Goal: Task Accomplishment & Management: Use online tool/utility

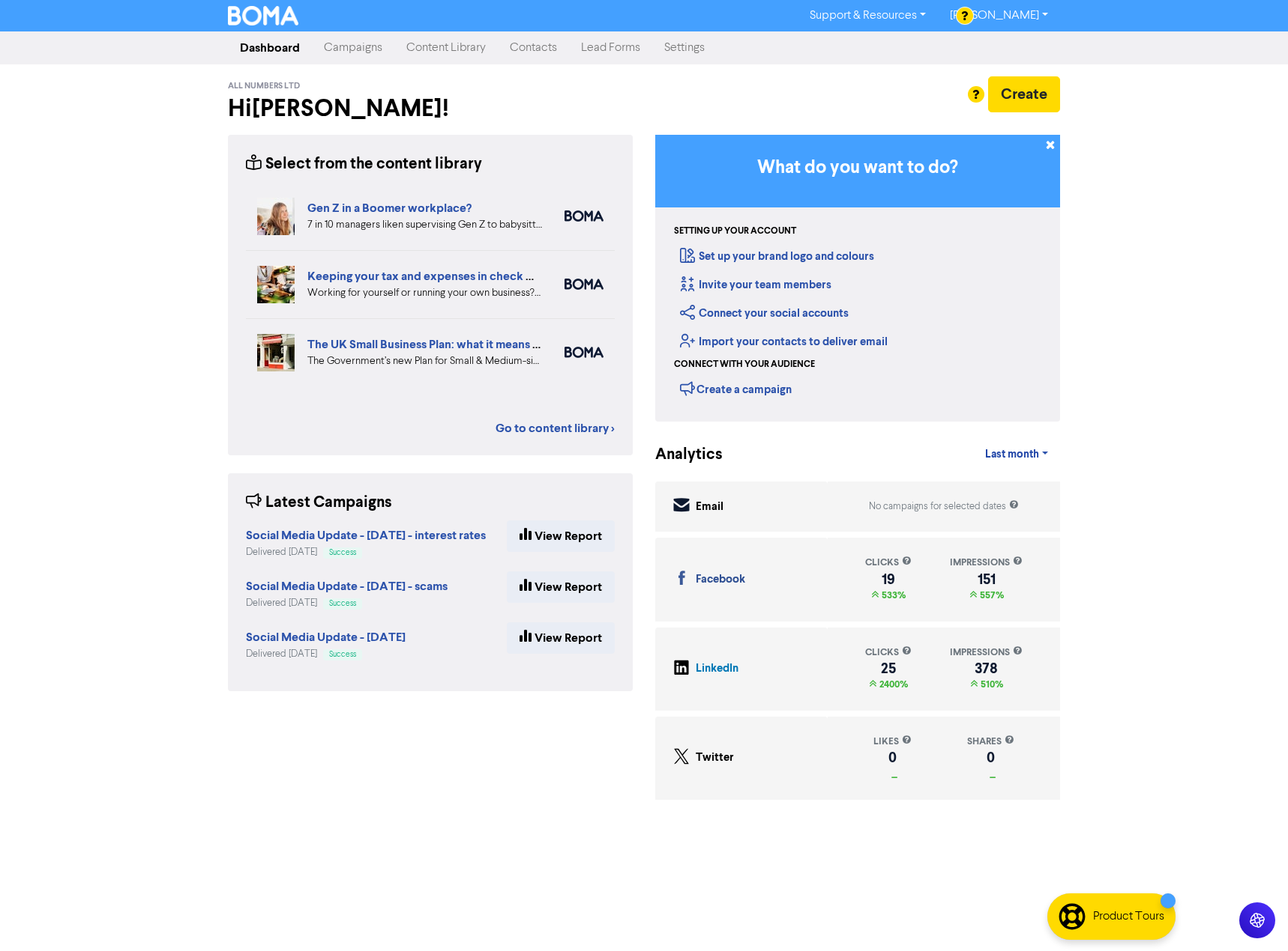
click at [361, 52] on link "Campaigns" at bounding box center [353, 47] width 83 height 30
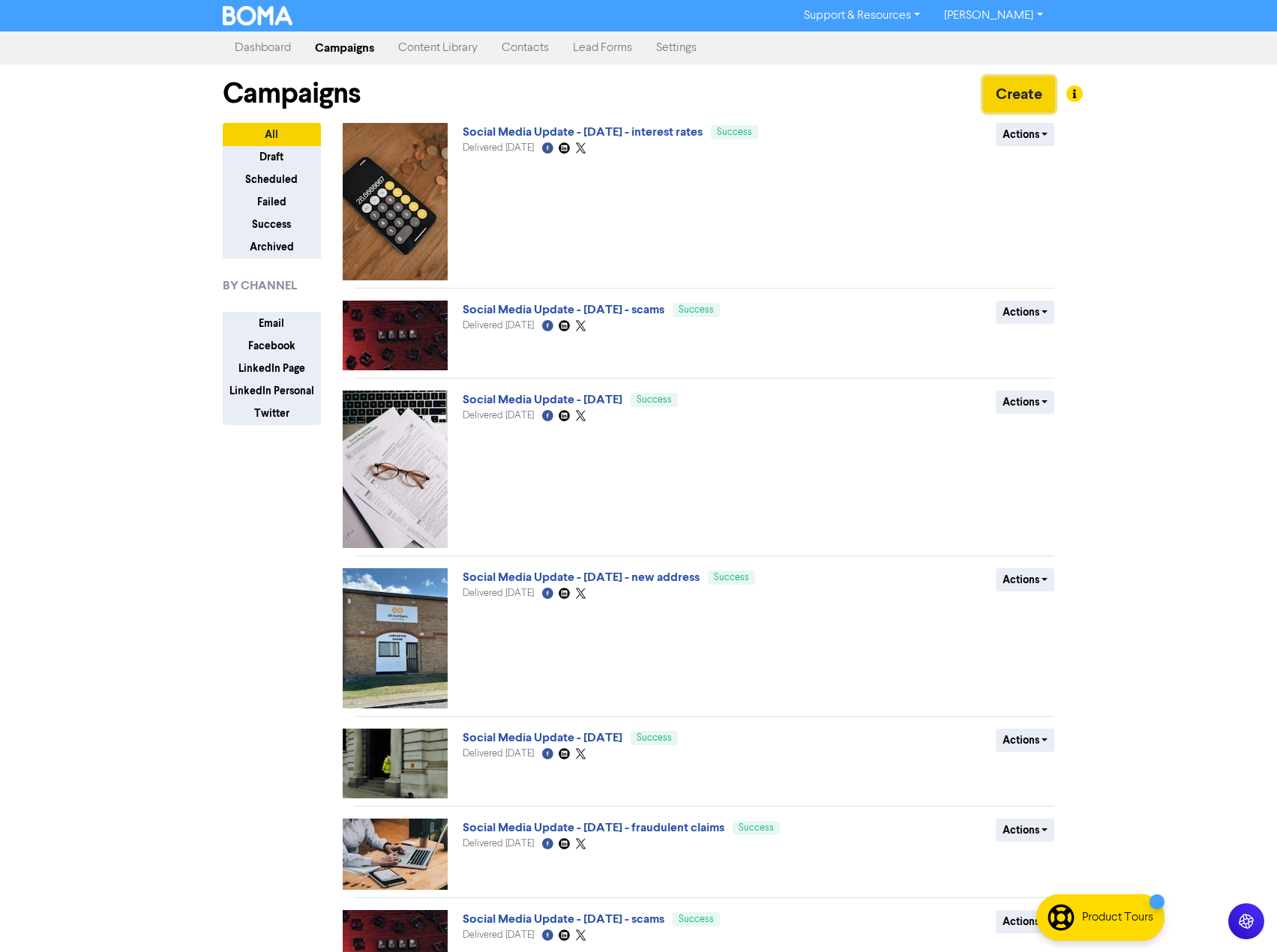
click at [1019, 94] on button "Create" at bounding box center [1018, 94] width 72 height 36
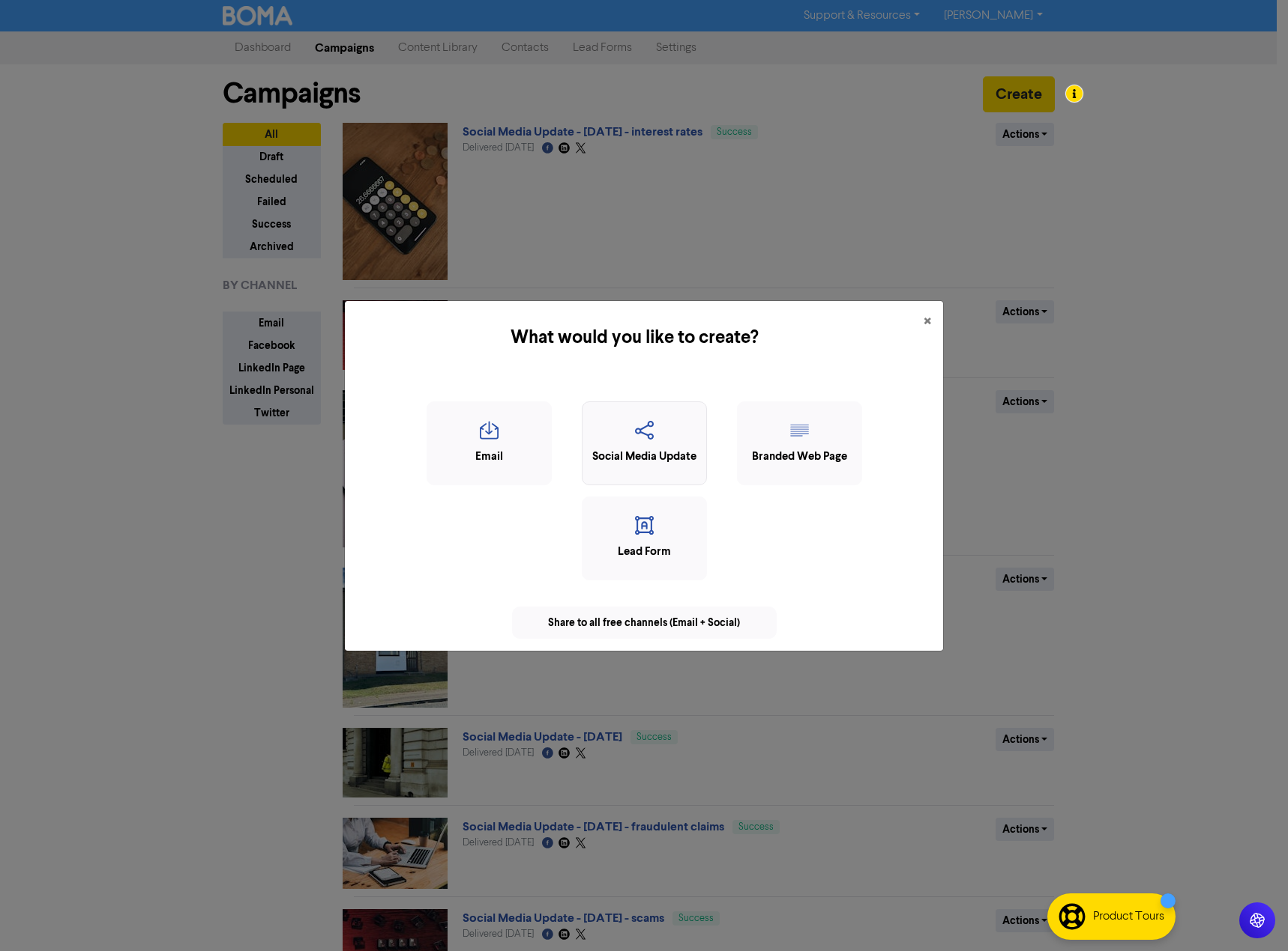
click at [672, 442] on icon "button" at bounding box center [644, 435] width 109 height 29
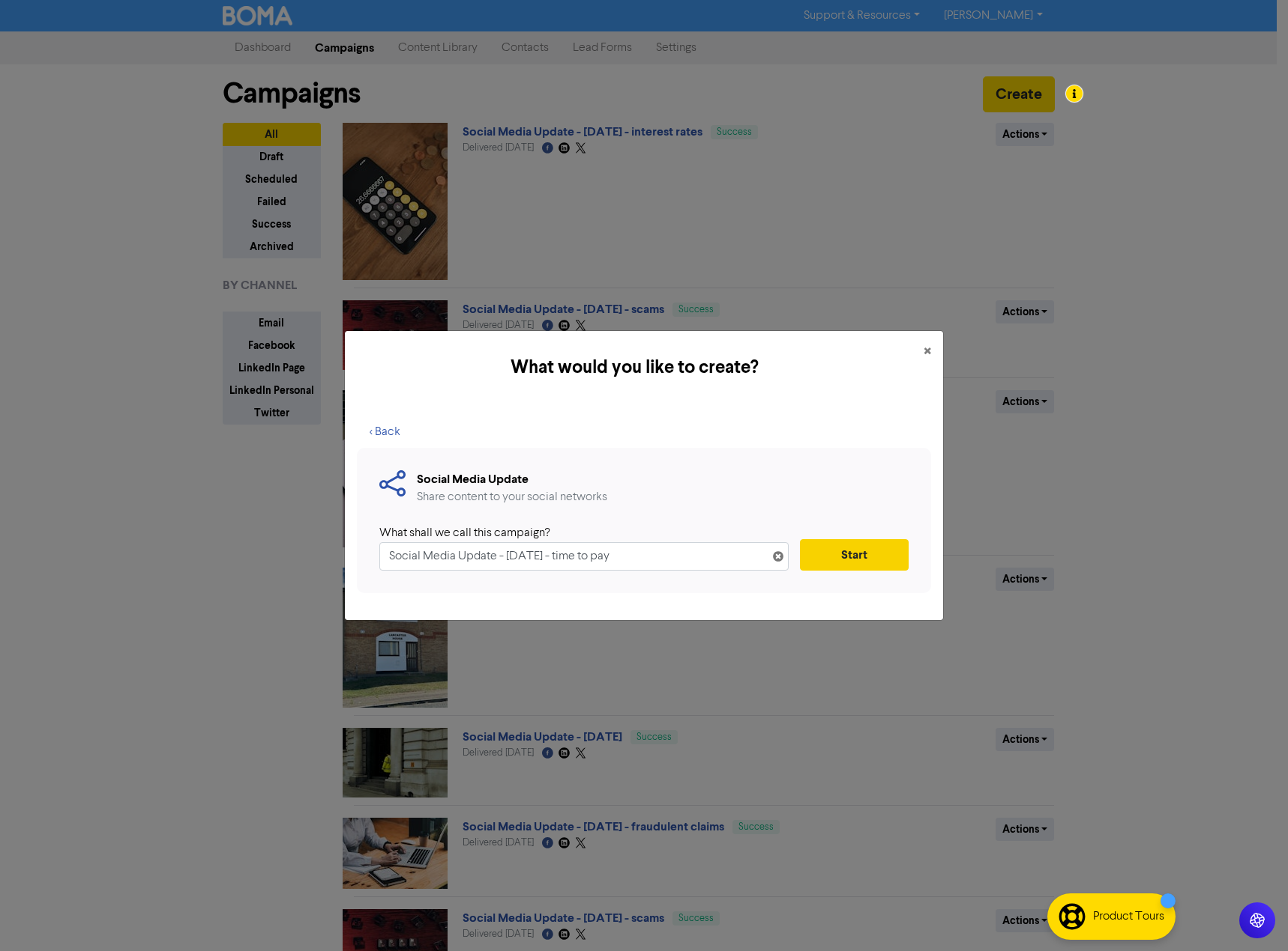
type input "Social Media Update - [DATE] - time to pay"
click at [862, 546] on button "Start" at bounding box center [854, 555] width 109 height 32
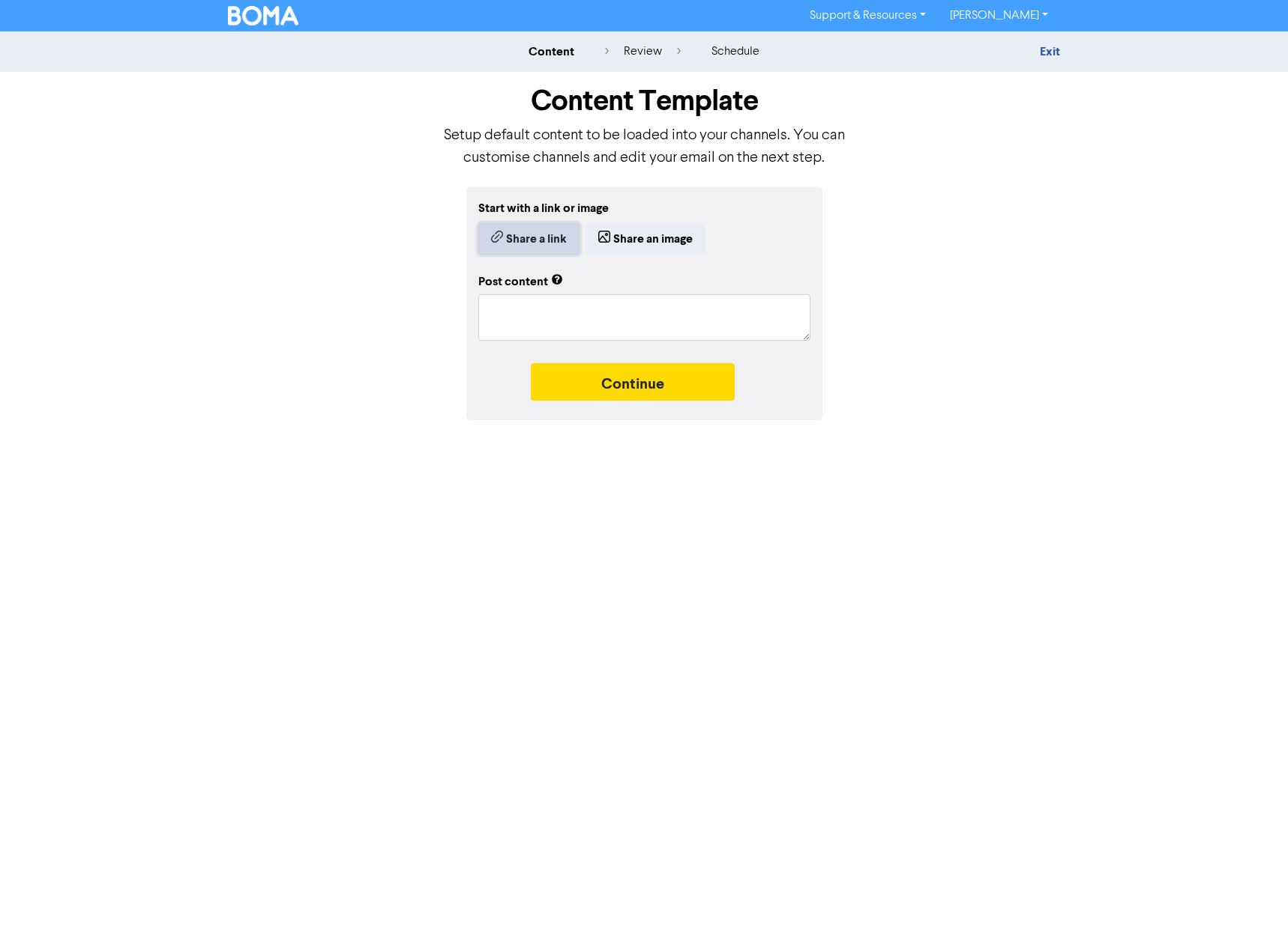
click at [536, 237] on button "Share a link" at bounding box center [528, 239] width 102 height 32
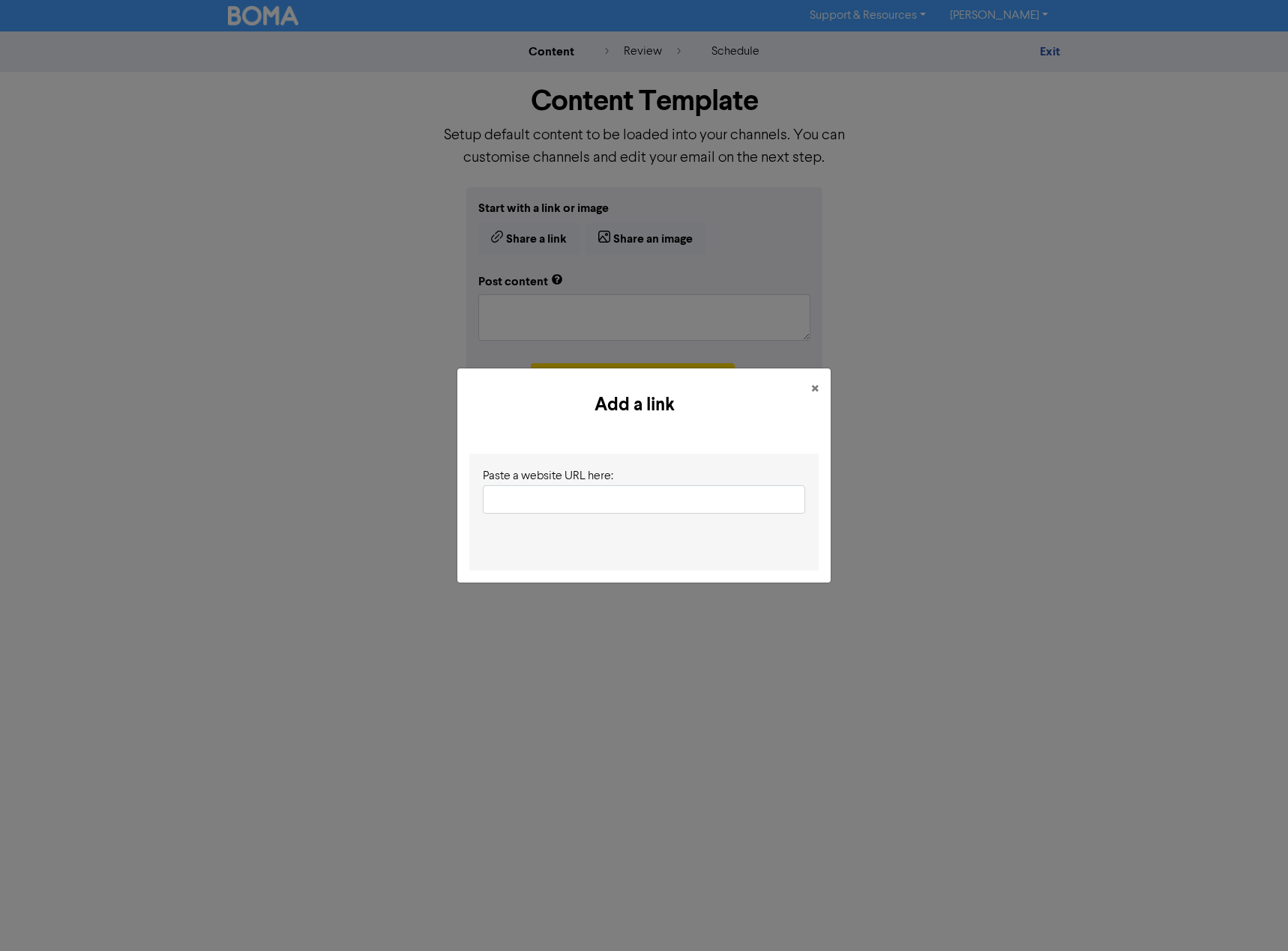
type input "[URL][DOMAIN_NAME]"
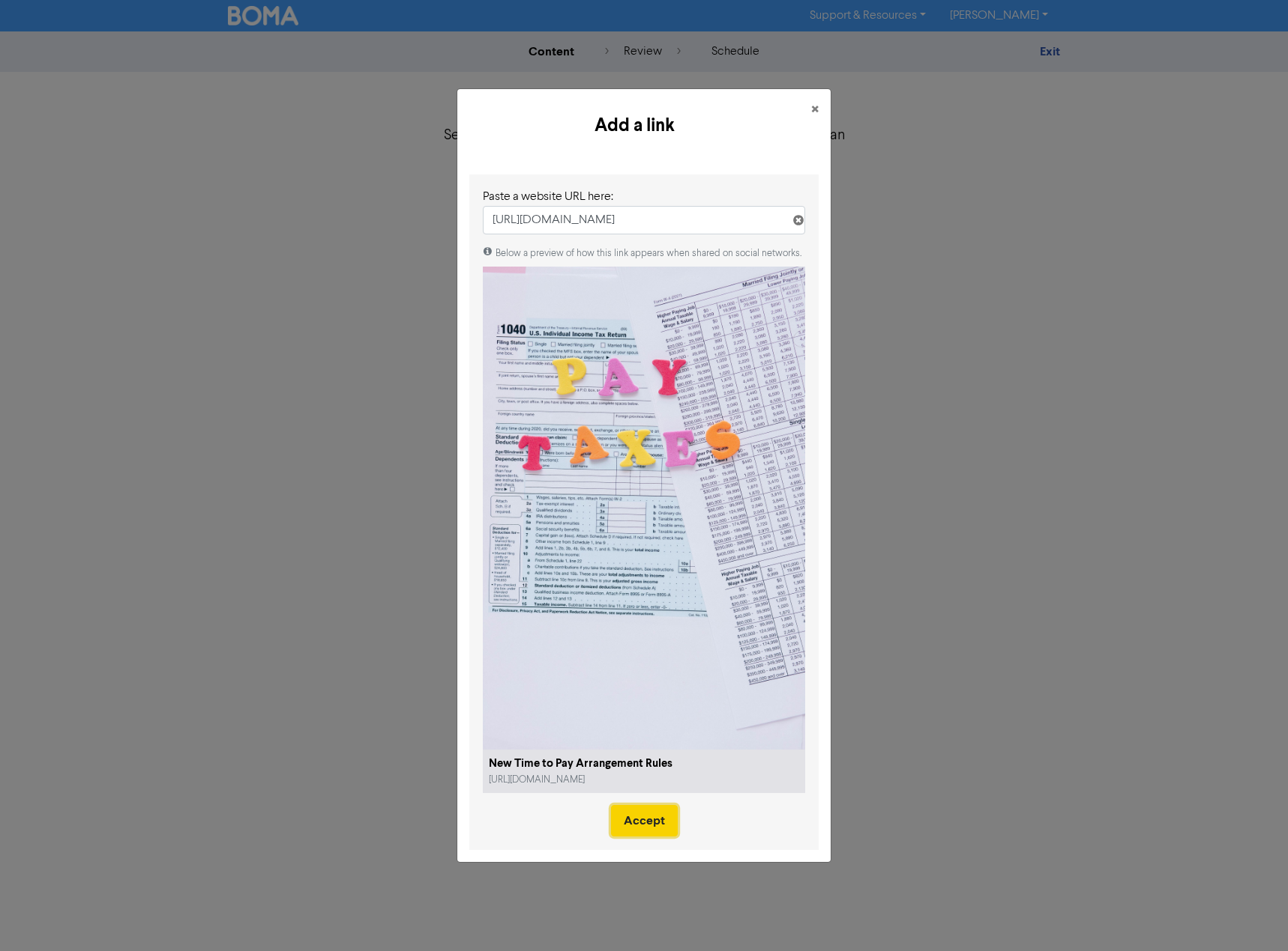
click at [659, 827] on button "Accept" at bounding box center [644, 821] width 67 height 32
type textarea "x"
type textarea "HMRC has recently amended the rules around who can arrange a time to pay arrang…"
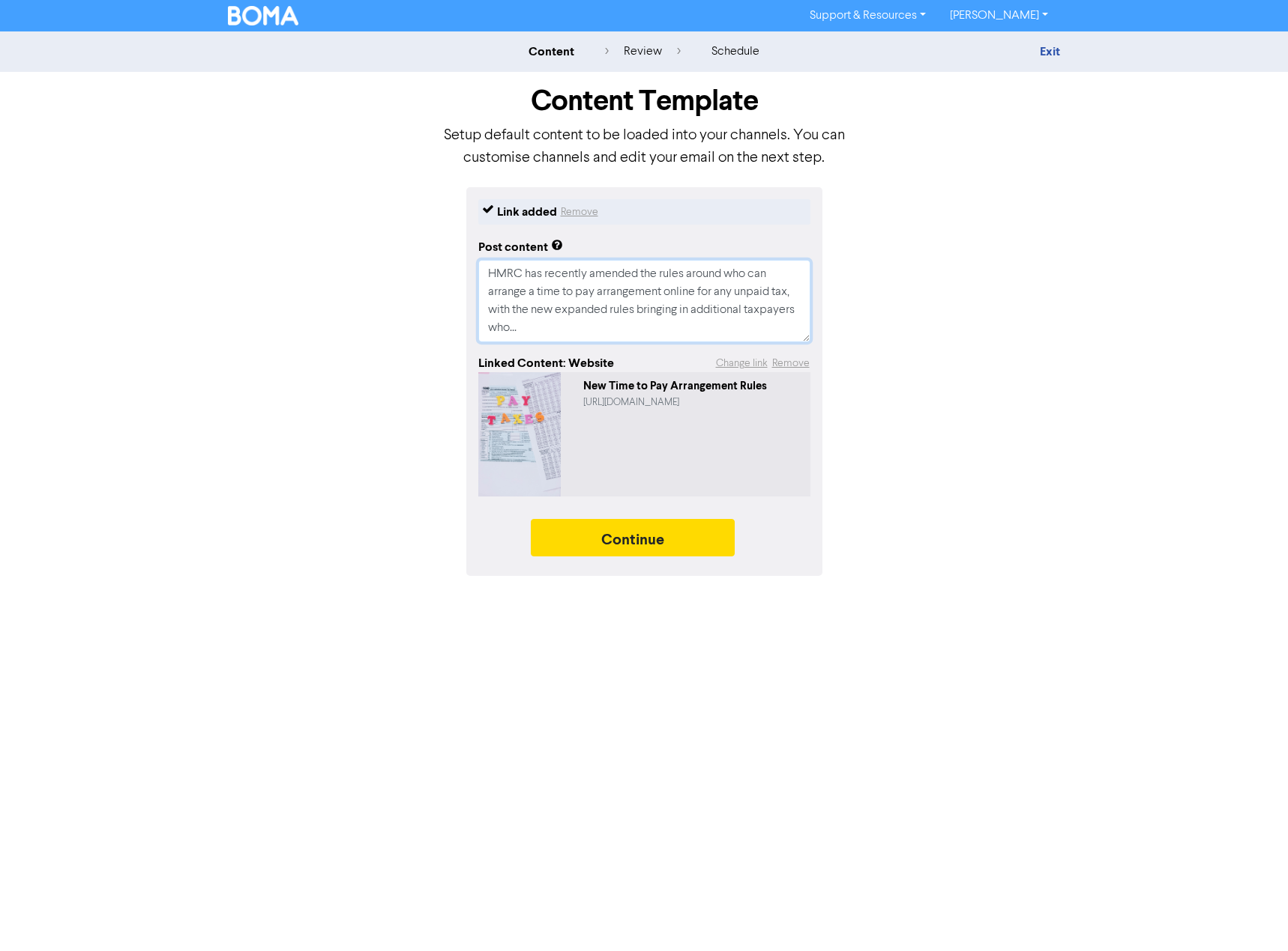
click at [493, 312] on textarea "HMRC has recently amended the rules around who can arrange a time to pay arrang…" at bounding box center [644, 301] width 332 height 83
type textarea "x"
type textarea "HMRC has recently amended the rules around who can arrange a time to pay arrang…"
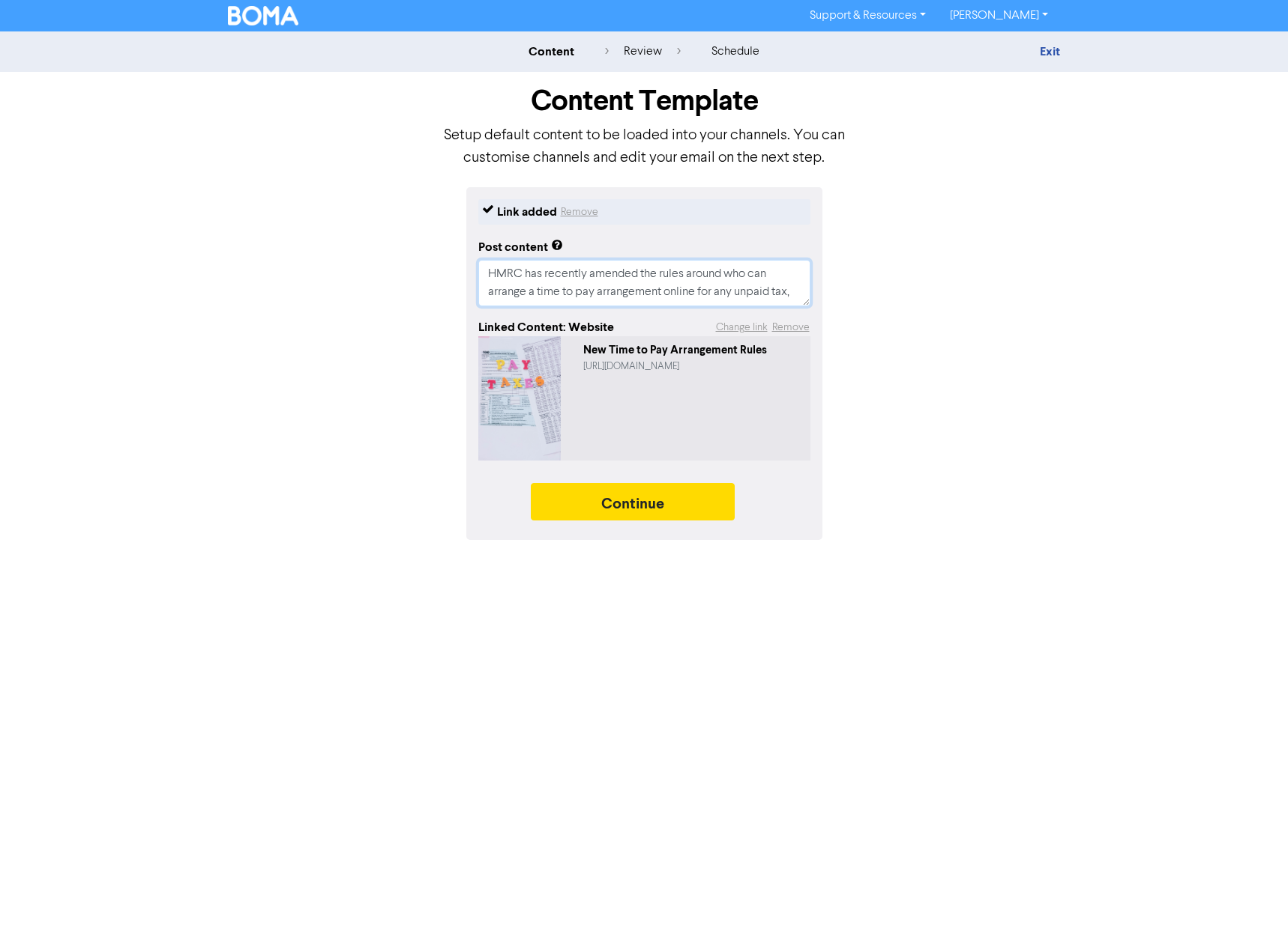
type textarea "x"
type textarea "HMRC has recently amended the rules around who can arrange a time to pay arrang…"
type textarea "x"
type textarea "HMRC has recently amended the rules around who can arrange a time to pay arrang…"
type textarea "x"
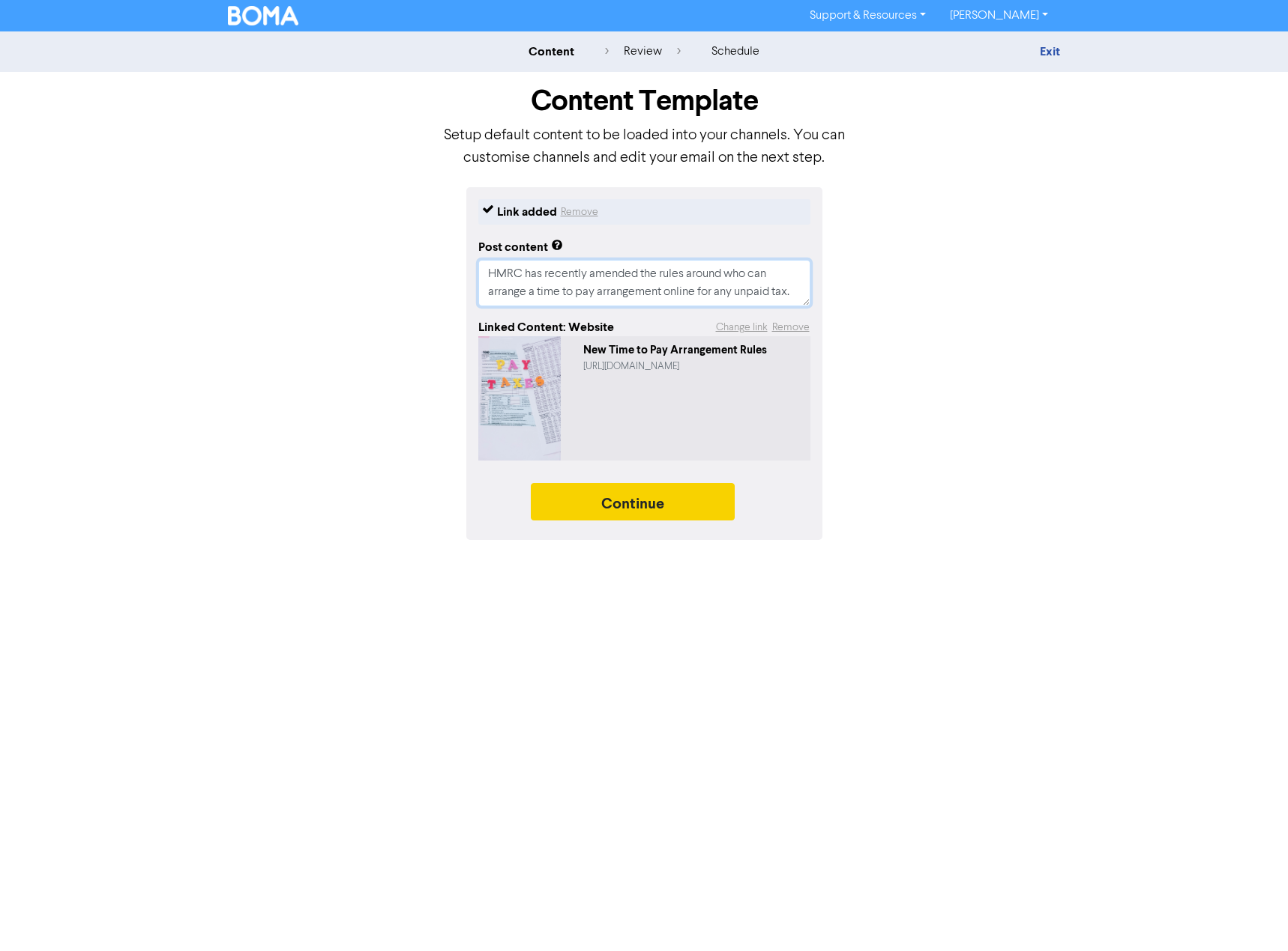
type textarea "HMRC has recently amended the rules around who can arrange a time to pay arrang…"
click at [661, 501] on button "Continue" at bounding box center [633, 502] width 204 height 37
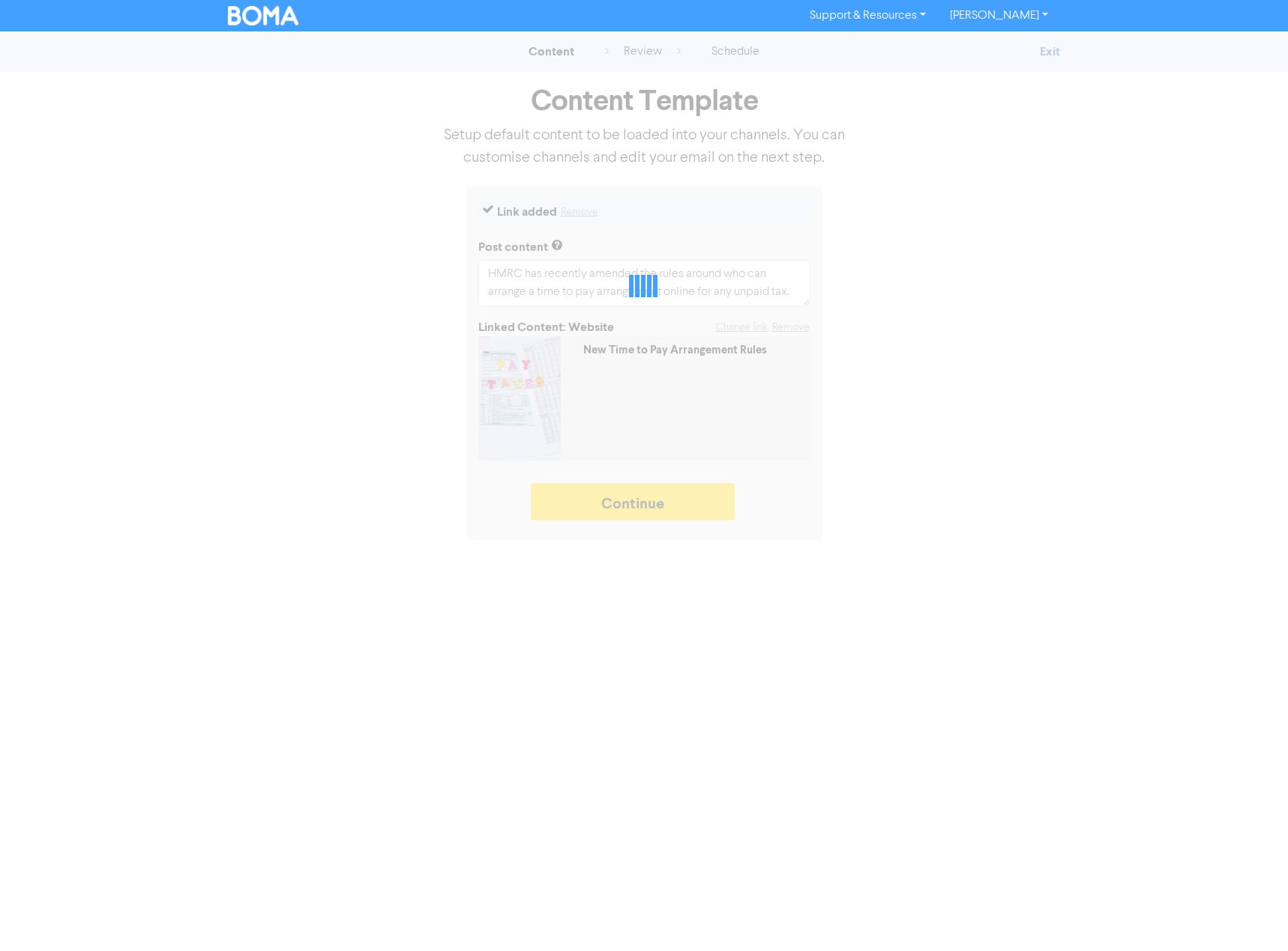
type textarea "x"
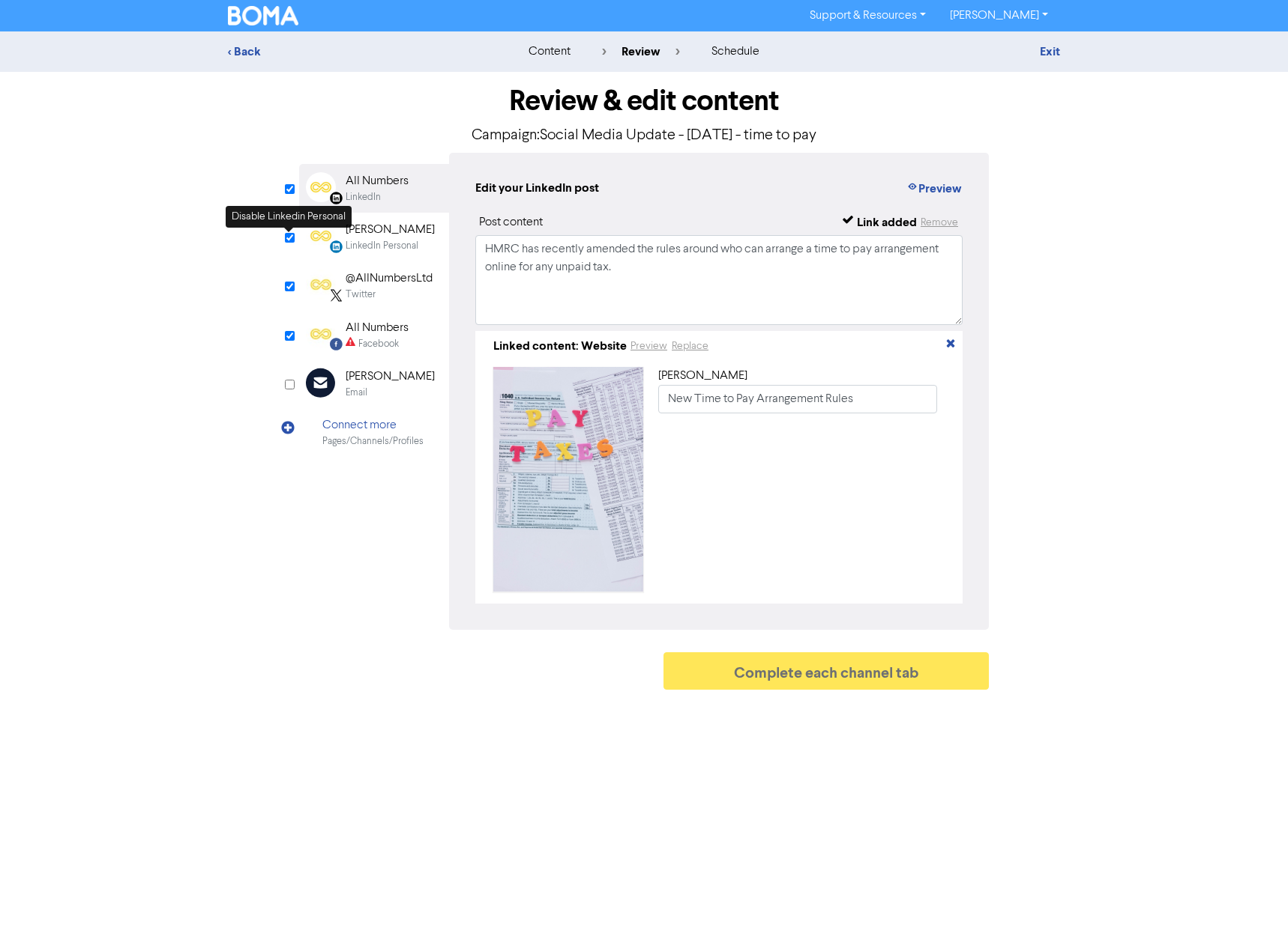
click at [293, 242] on input "checkbox" at bounding box center [290, 238] width 10 height 10
checkbox input "false"
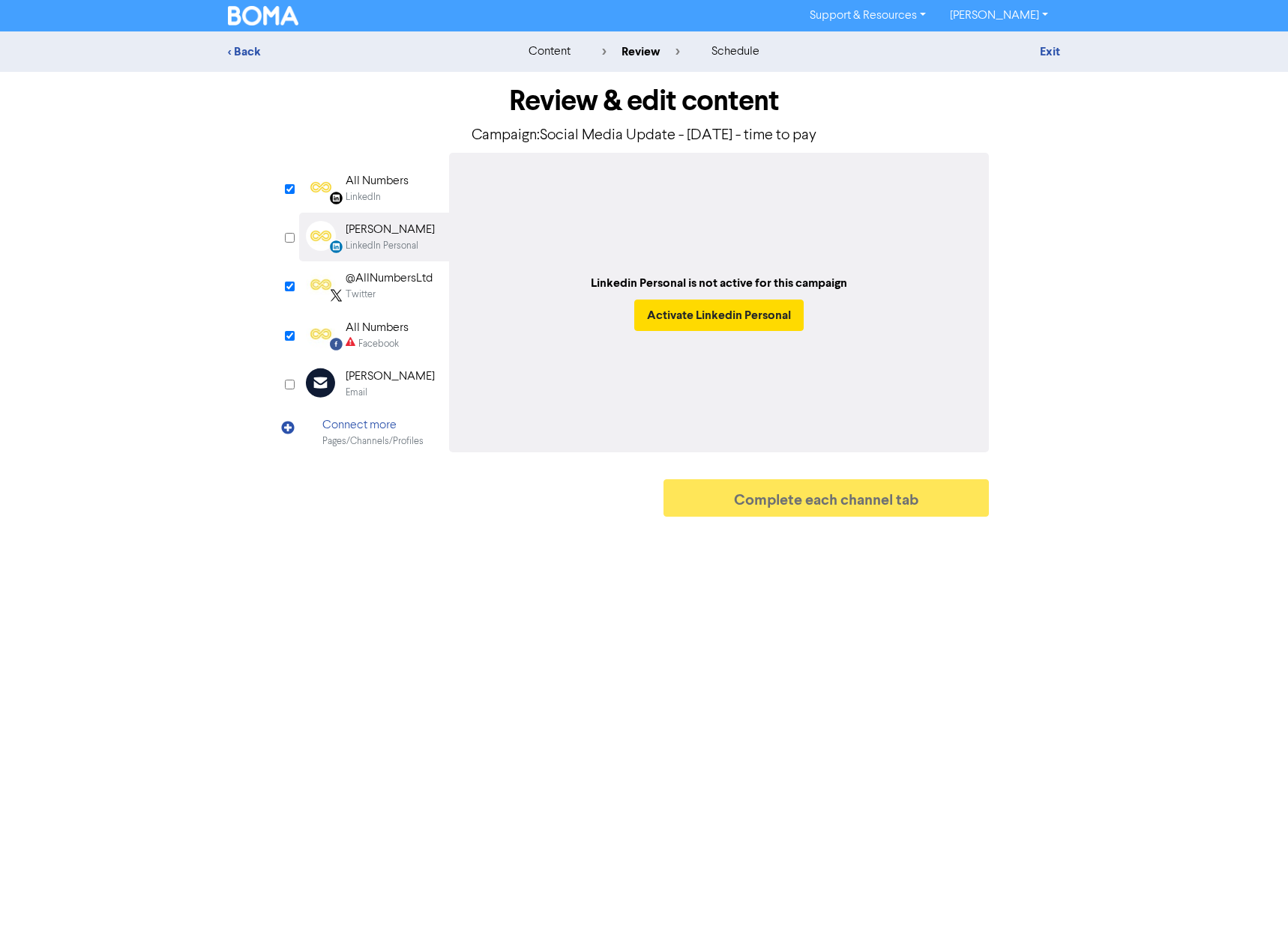
click at [374, 183] on div "All Numbers" at bounding box center [377, 182] width 63 height 18
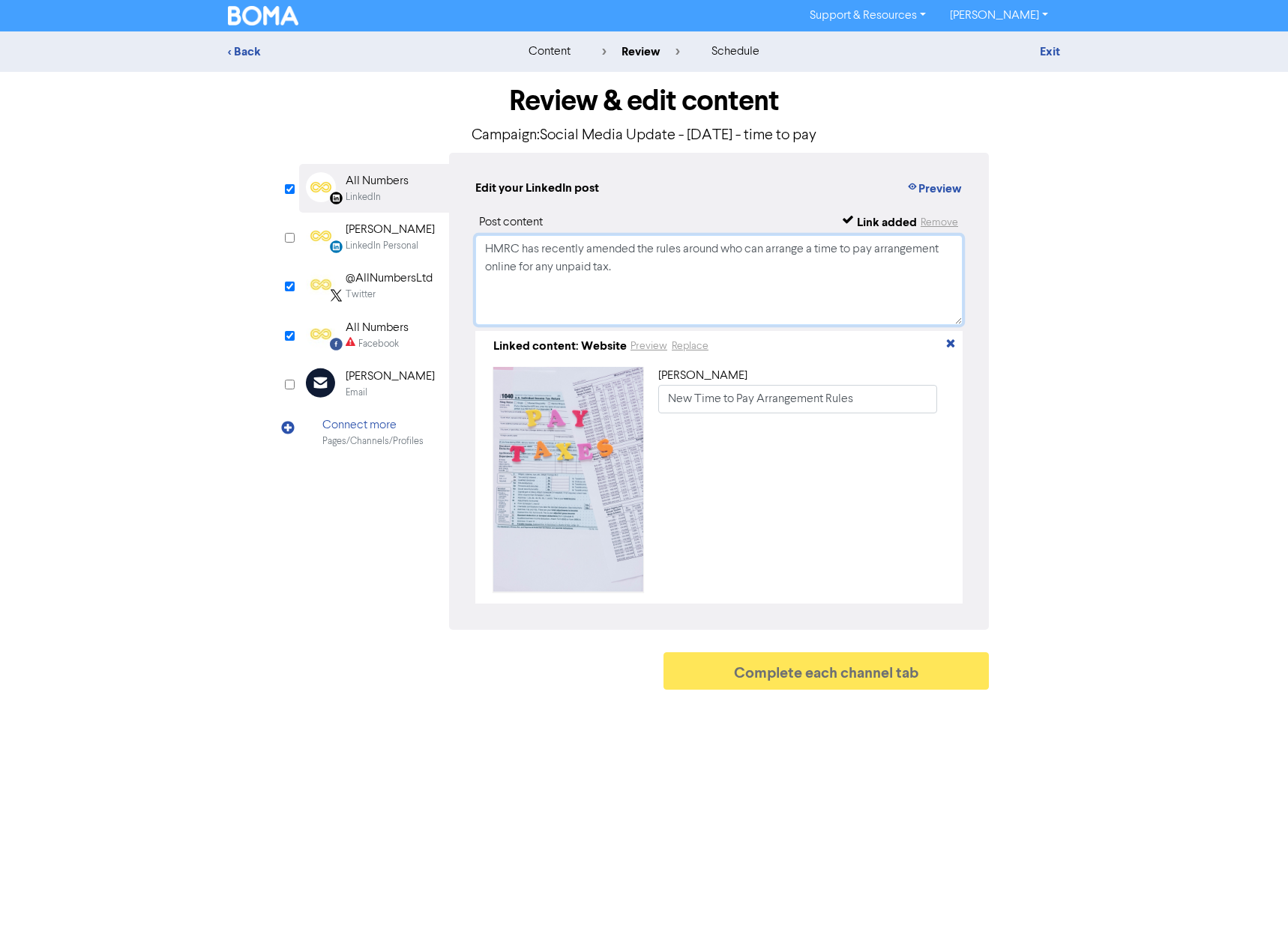
drag, startPoint x: 487, startPoint y: 251, endPoint x: 628, endPoint y: 267, distance: 141.9
click at [628, 267] on textarea "HMRC has recently amended the rules around who can arrange a time to pay arrang…" at bounding box center [719, 279] width 488 height 90
click at [378, 332] on div "All Numbers" at bounding box center [377, 328] width 63 height 18
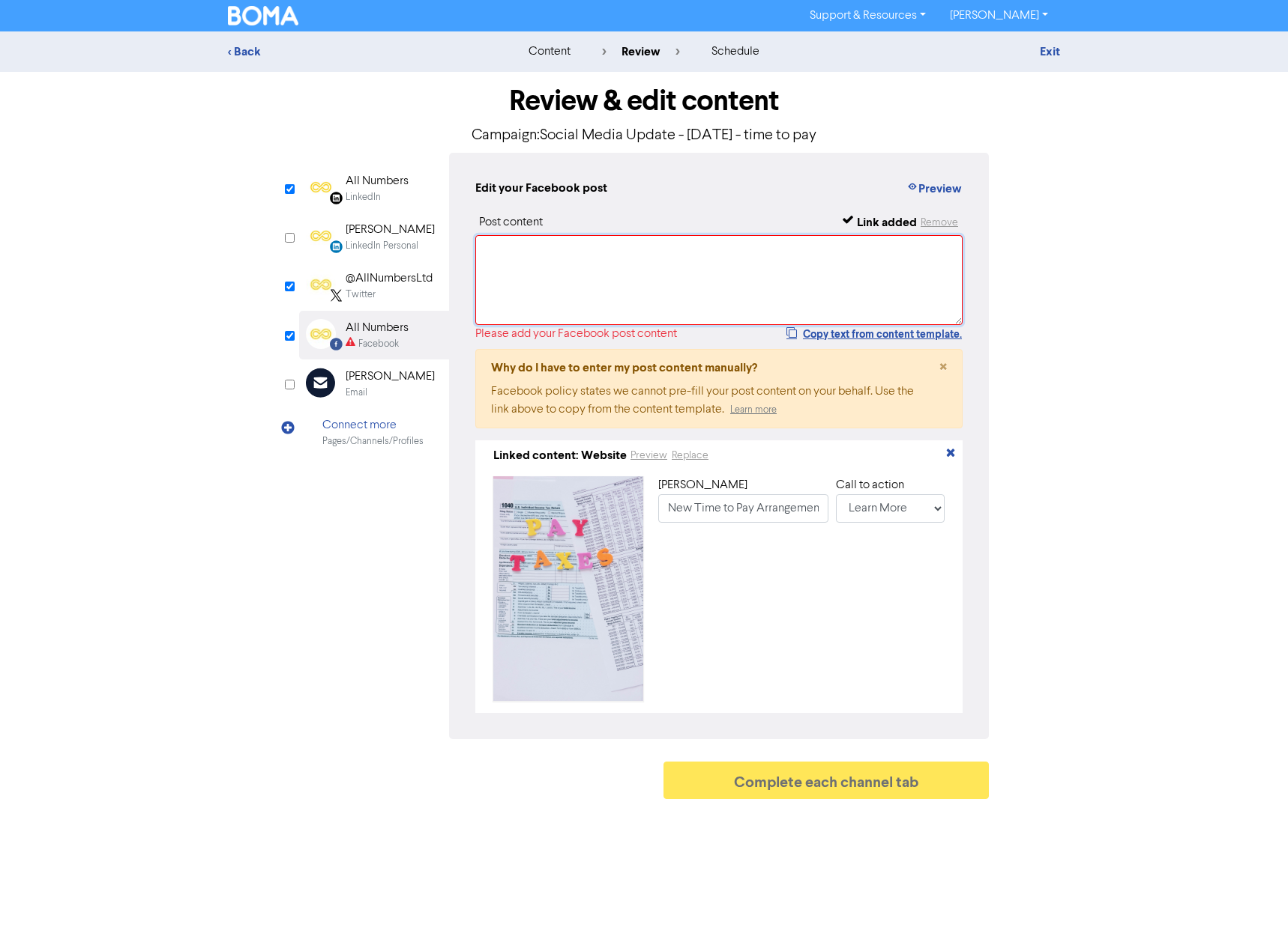
click at [531, 250] on textarea at bounding box center [719, 279] width 488 height 90
paste textarea "HMRC has recently amended the rules around who can arrange a time to pay arrang…"
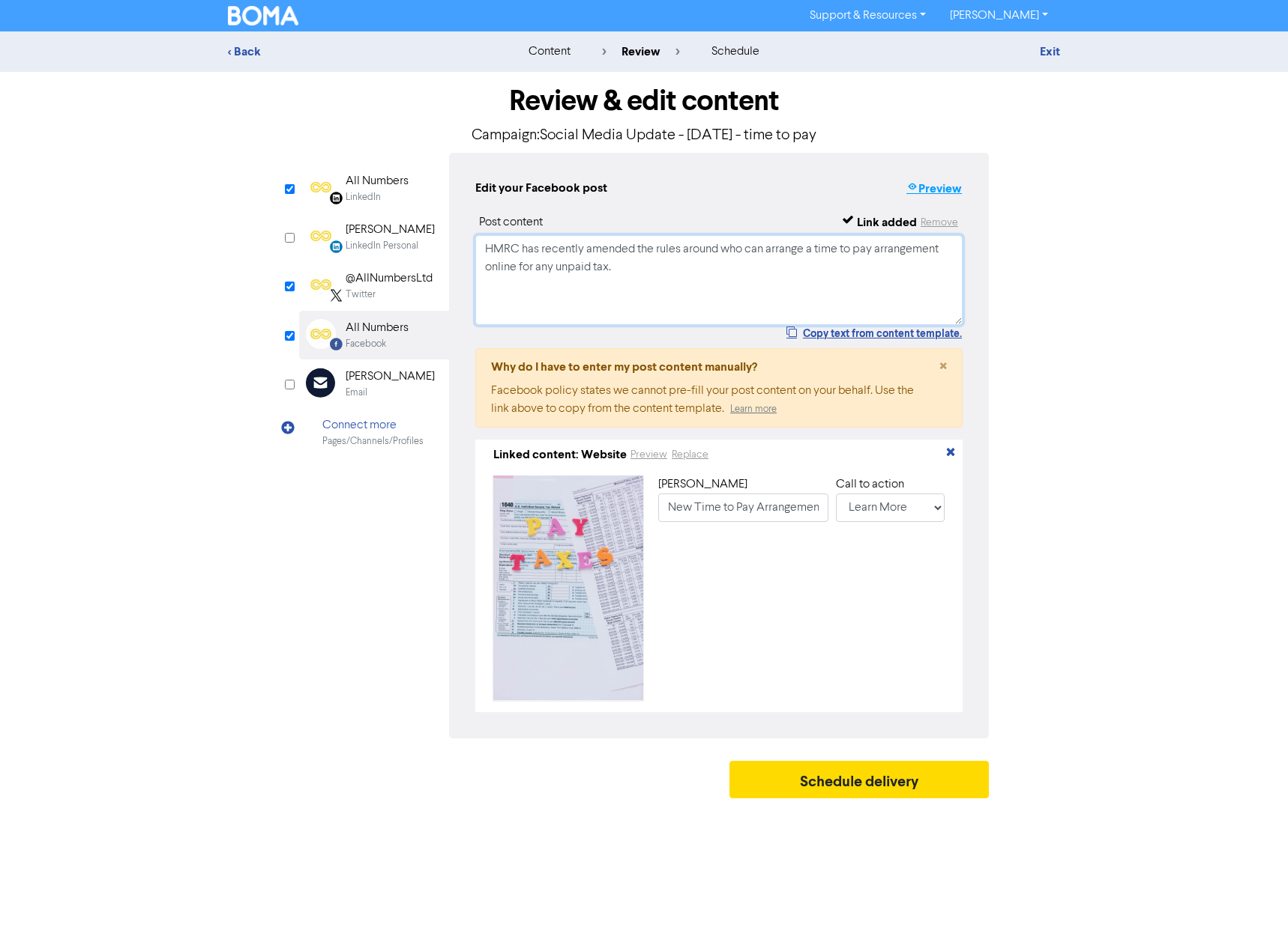
type textarea "HMRC has recently amended the rules around who can arrange a time to pay arrang…"
click at [947, 189] on button "Preview" at bounding box center [934, 188] width 57 height 20
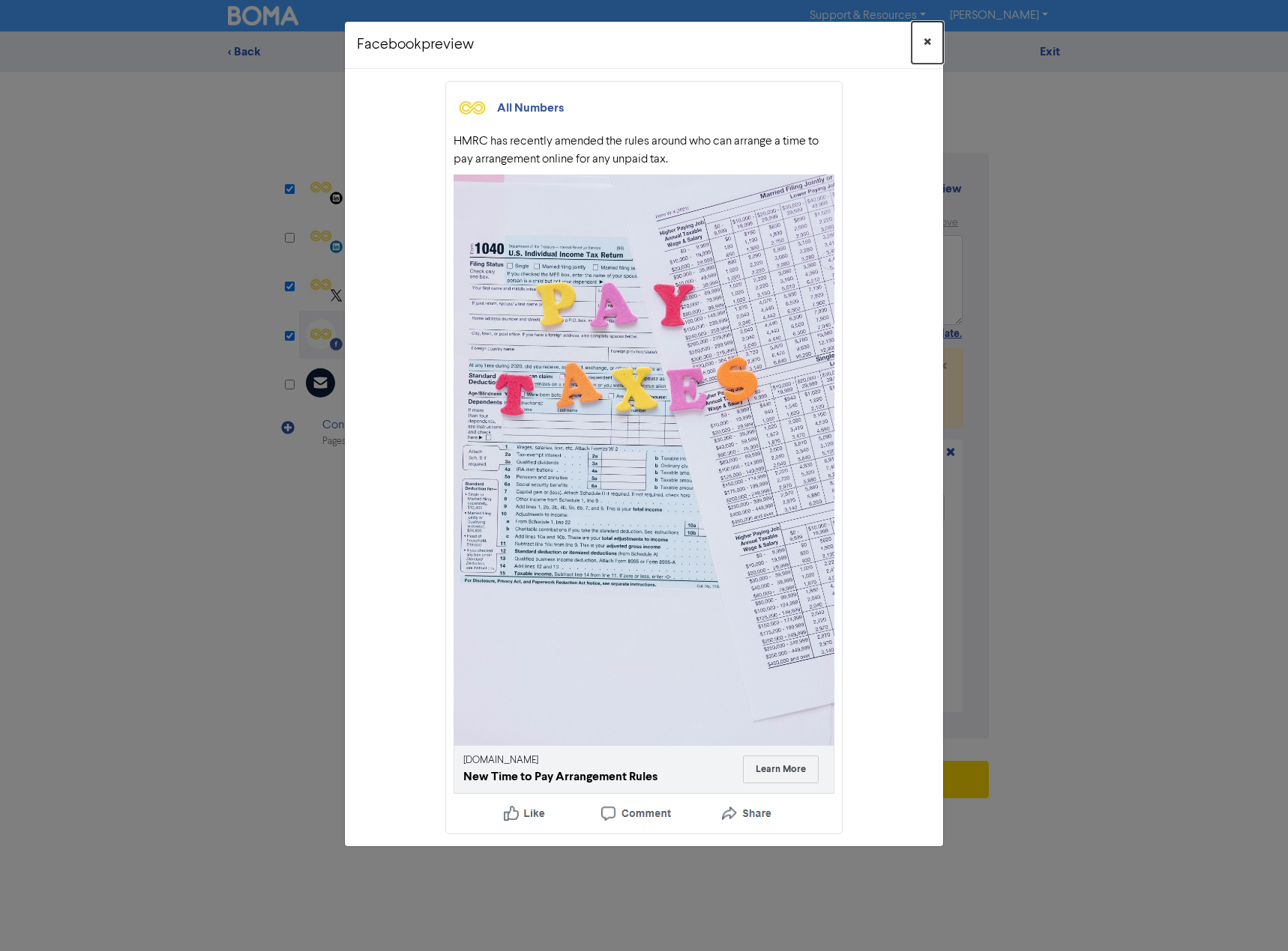
click at [925, 39] on span "×" at bounding box center [927, 42] width 8 height 23
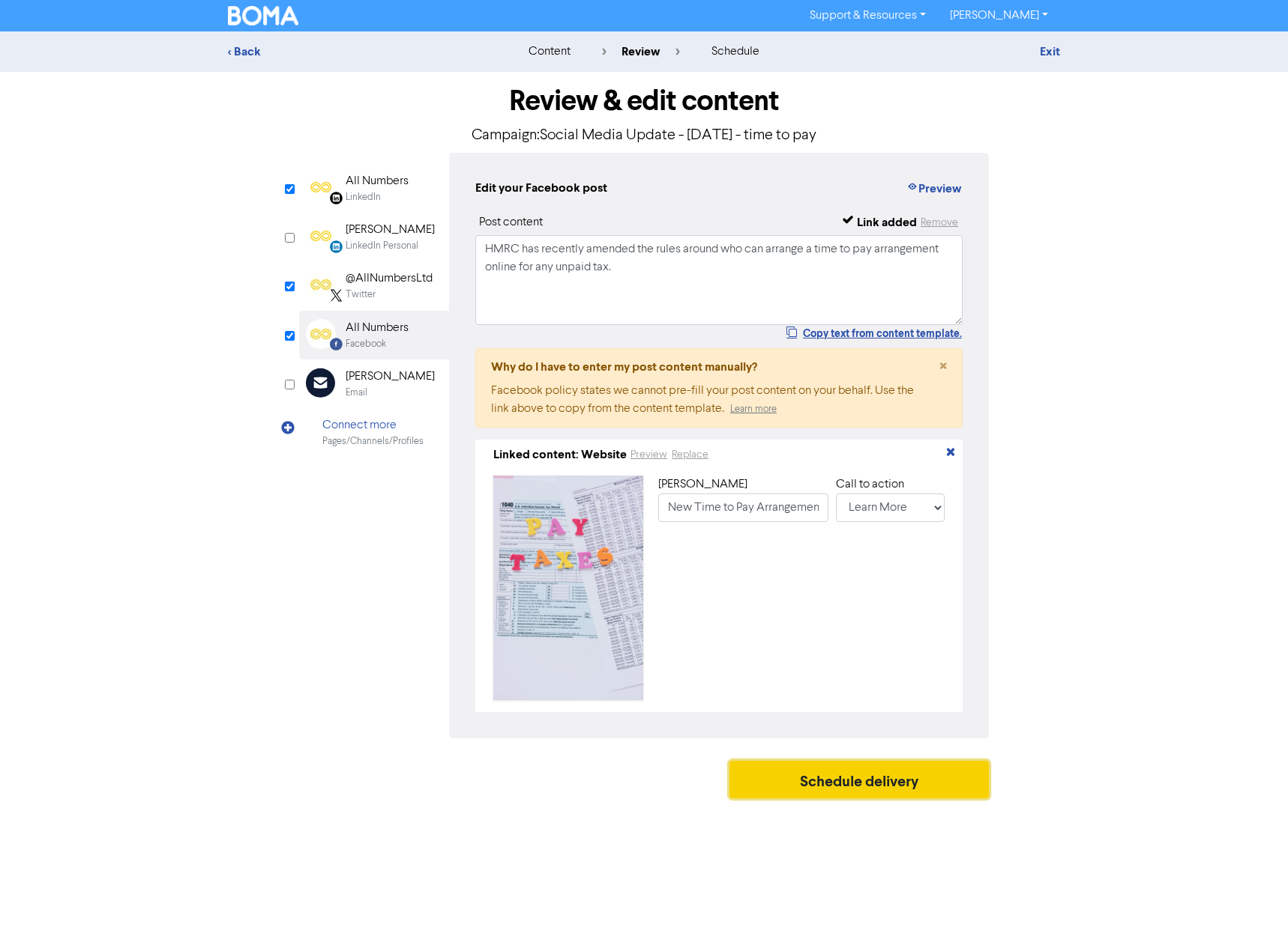
click at [889, 791] on button "Schedule delivery" at bounding box center [859, 779] width 260 height 37
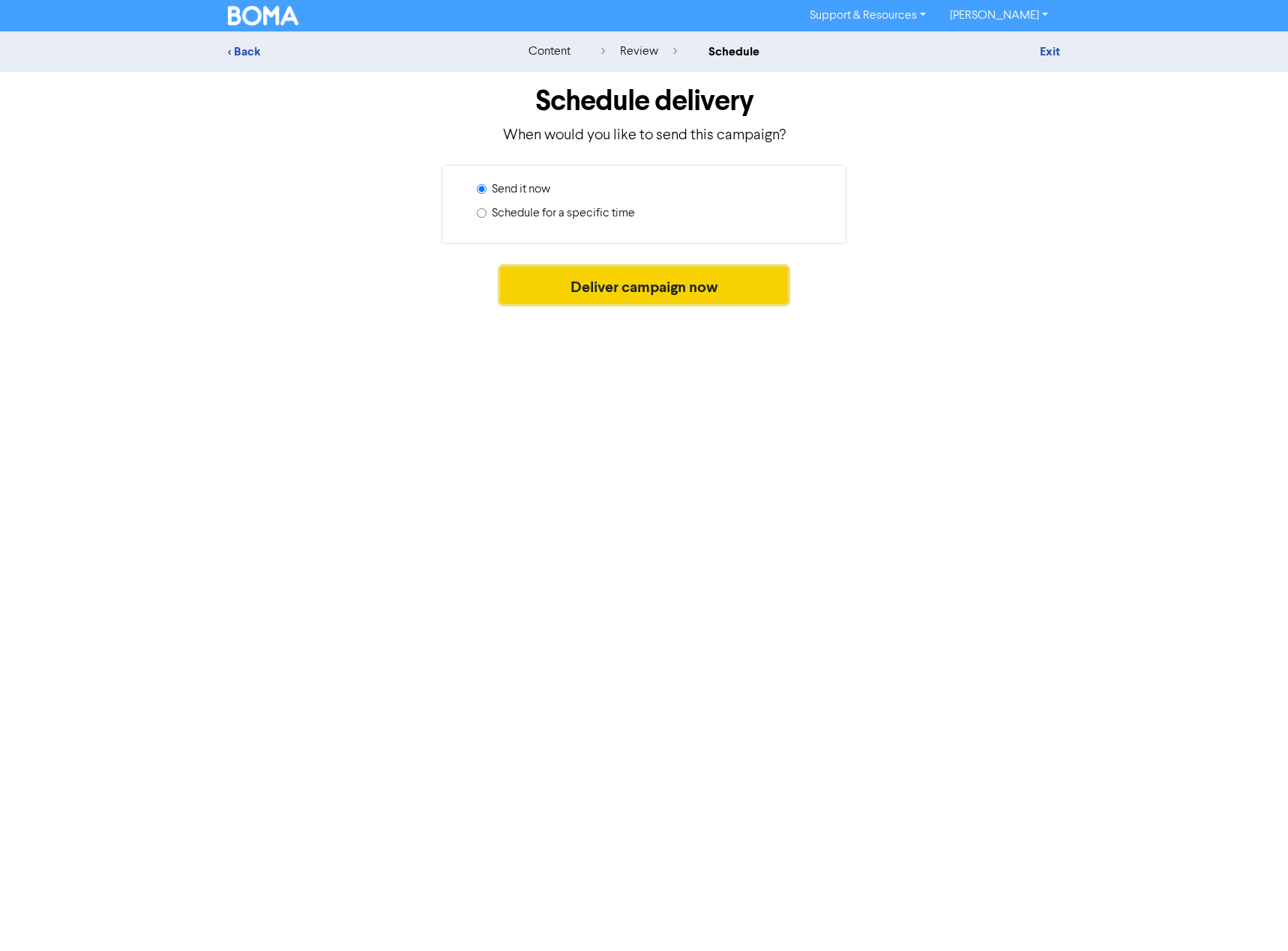
click at [649, 293] on button "Deliver campaign now" at bounding box center [644, 285] width 288 height 37
